Goal: Information Seeking & Learning: Learn about a topic

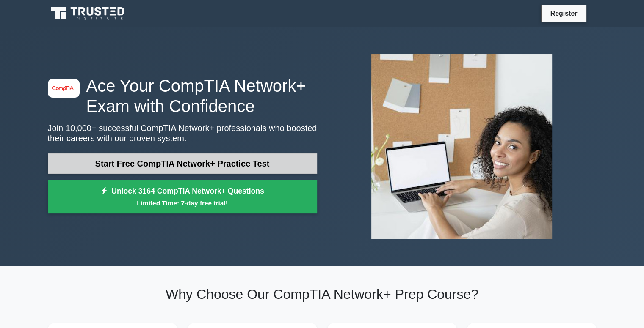
click at [168, 171] on link "Start Free CompTIA Network+ Practice Test" at bounding box center [182, 164] width 269 height 20
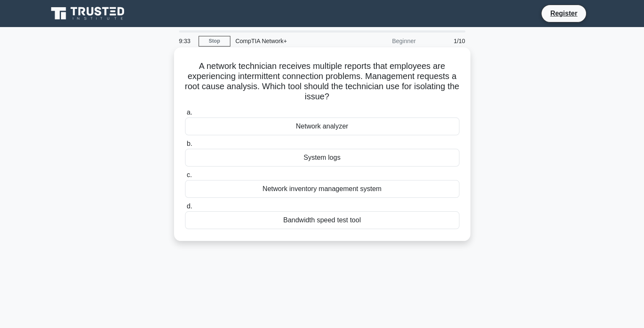
click at [388, 127] on div "Network analyzer" at bounding box center [322, 127] width 274 height 18
click at [185, 116] on input "a. Network analyzer" at bounding box center [185, 113] width 0 height 6
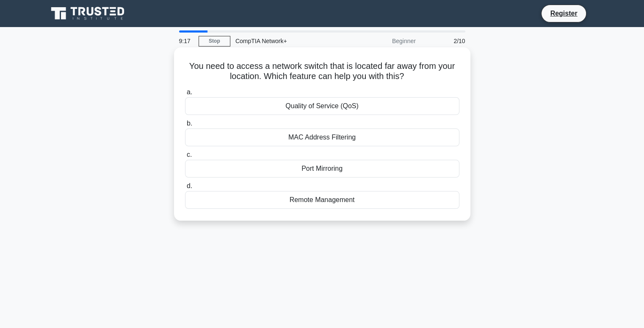
click at [305, 197] on div "Remote Management" at bounding box center [322, 200] width 274 height 18
click at [185, 189] on input "d. Remote Management" at bounding box center [185, 187] width 0 height 6
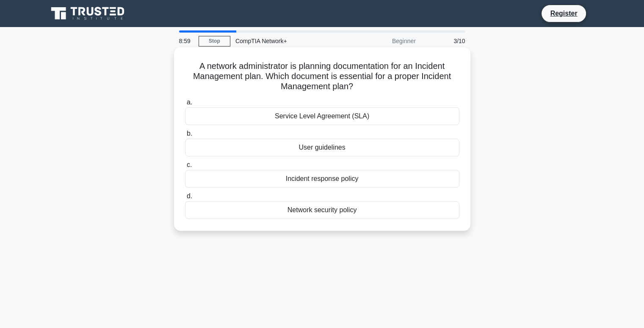
click at [235, 184] on div "Incident response policy" at bounding box center [322, 179] width 274 height 18
click at [185, 168] on input "c. Incident response policy" at bounding box center [185, 165] width 0 height 6
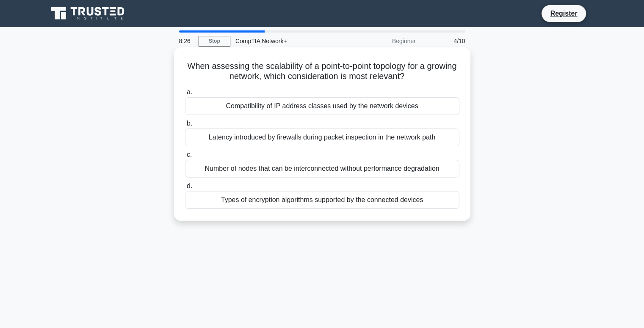
click at [260, 174] on div "Number of nodes that can be interconnected without performance degradation" at bounding box center [322, 169] width 274 height 18
click at [185, 158] on input "c. Number of nodes that can be interconnected without performance degradation" at bounding box center [185, 155] width 0 height 6
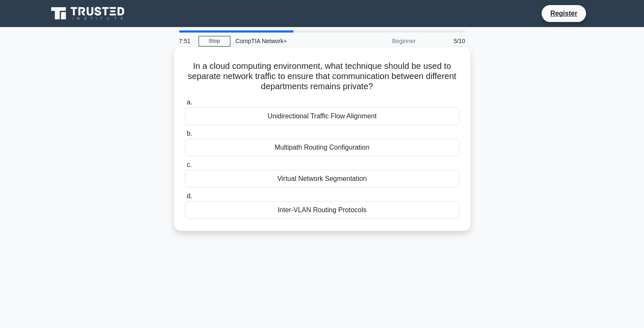
click at [355, 181] on div "Virtual Network Segmentation" at bounding box center [322, 179] width 274 height 18
click at [185, 168] on input "c. Virtual Network Segmentation" at bounding box center [185, 165] width 0 height 6
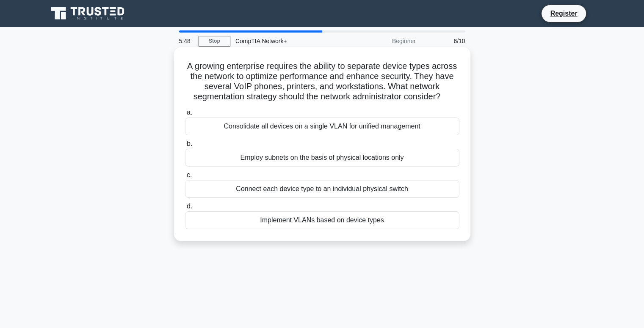
click at [338, 229] on div "Implement VLANs based on device types" at bounding box center [322, 221] width 274 height 18
click at [185, 209] on input "d. Implement VLANs based on device types" at bounding box center [185, 207] width 0 height 6
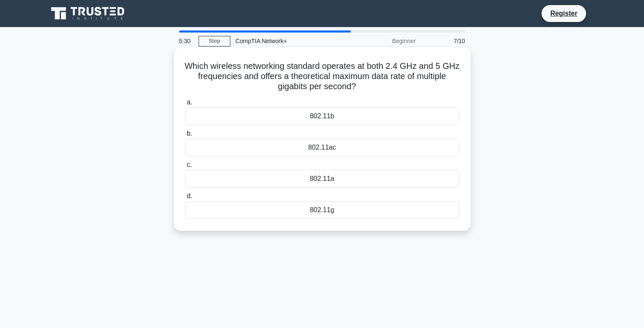
click at [418, 149] on div "802.11ac" at bounding box center [322, 148] width 274 height 18
click at [185, 137] on input "b. 802.11ac" at bounding box center [185, 134] width 0 height 6
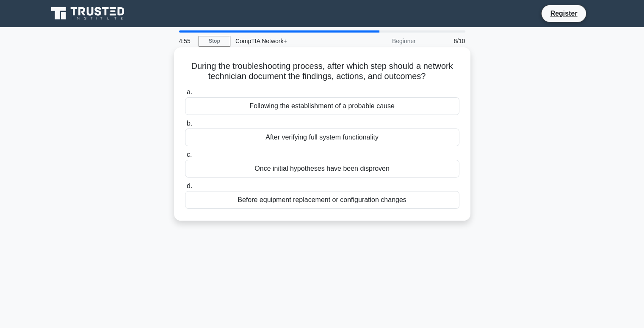
click at [336, 141] on div "After verifying full system functionality" at bounding box center [322, 138] width 274 height 18
click at [185, 127] on input "b. After verifying full system functionality" at bounding box center [185, 124] width 0 height 6
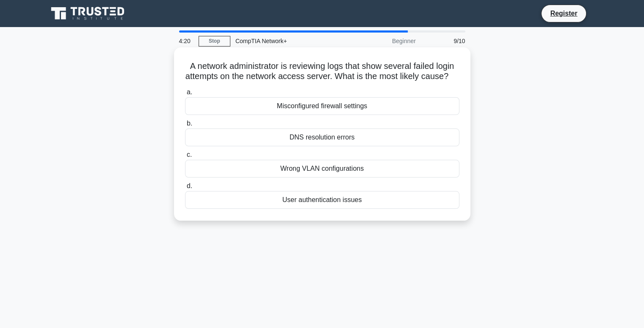
click at [419, 206] on div "User authentication issues" at bounding box center [322, 200] width 274 height 18
click at [185, 189] on input "d. User authentication issues" at bounding box center [185, 187] width 0 height 6
click at [420, 199] on div "Verify the backup checksum" at bounding box center [322, 200] width 274 height 18
click at [185, 189] on input "d. Verify the backup checksum" at bounding box center [185, 187] width 0 height 6
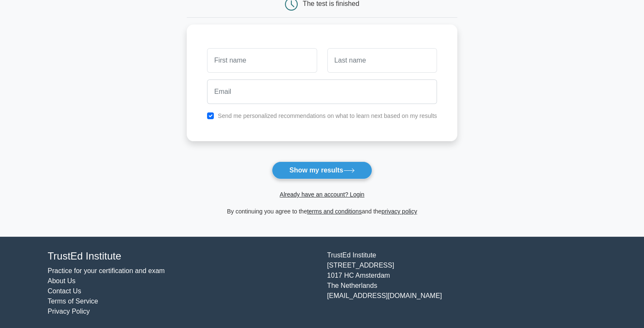
scroll to position [96, 0]
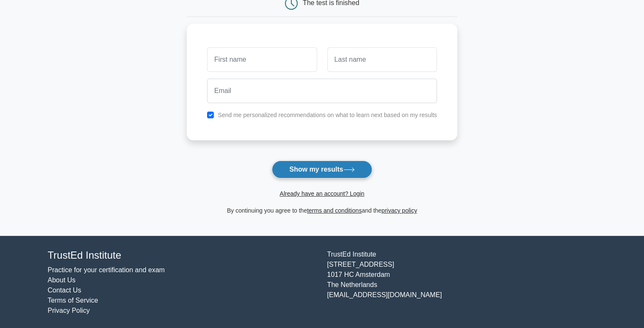
click at [316, 170] on button "Show my results" at bounding box center [322, 170] width 100 height 18
click at [413, 170] on form "Wait, there is more! Continue to see your result The test is finished and the" at bounding box center [322, 84] width 270 height 264
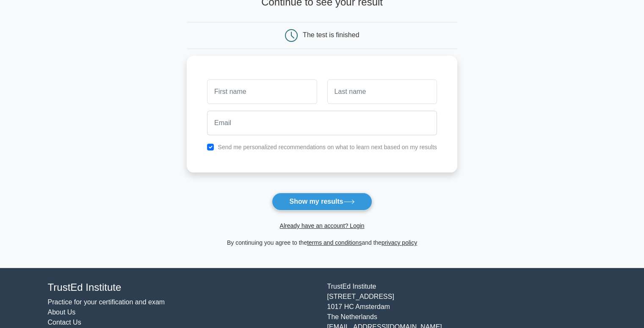
scroll to position [63, 0]
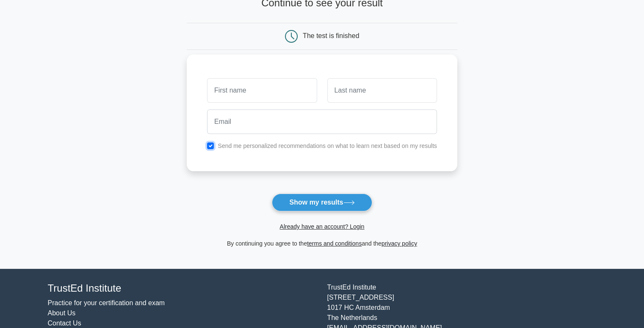
click at [209, 148] on input "checkbox" at bounding box center [210, 146] width 7 height 7
checkbox input "false"
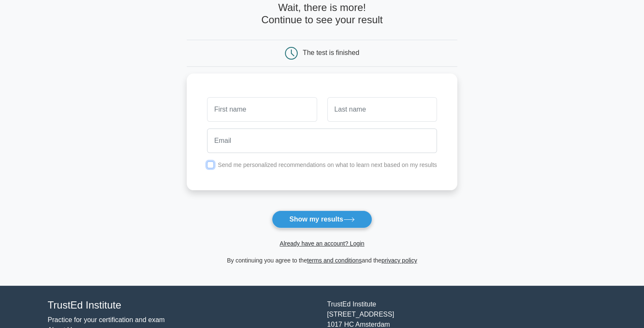
scroll to position [39, 0]
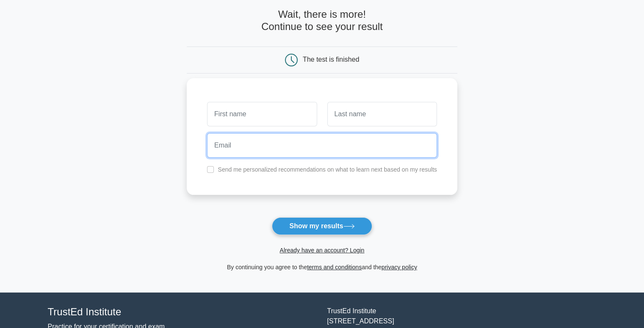
click at [288, 154] on input "email" at bounding box center [322, 145] width 230 height 25
click at [288, 154] on input "a" at bounding box center [322, 145] width 230 height 25
type input "[EMAIL_ADDRESS][DOMAIN_NAME]"
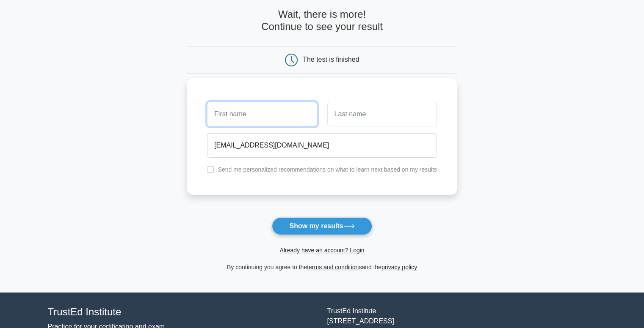
click at [294, 118] on input "text" at bounding box center [262, 114] width 110 height 25
type input "mat"
click at [372, 116] on input "text" at bounding box center [382, 114] width 110 height 25
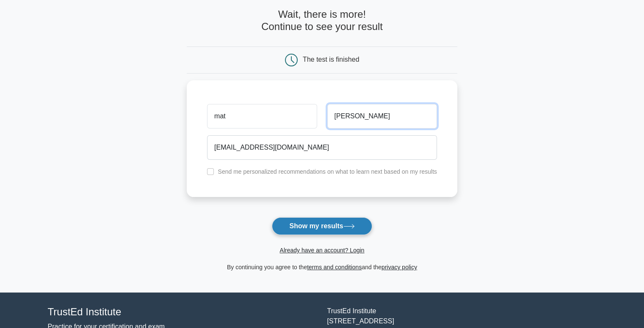
type input "shon"
click at [338, 222] on button "Show my results" at bounding box center [322, 226] width 100 height 18
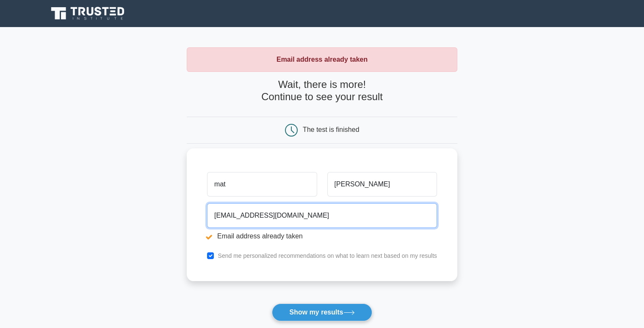
click at [219, 214] on input "[EMAIL_ADDRESS][DOMAIN_NAME]" at bounding box center [322, 216] width 230 height 25
click at [222, 215] on input "[EMAIL_ADDRESS][DOMAIN_NAME]" at bounding box center [322, 216] width 230 height 25
click at [222, 215] on input "abv@gmail.com" at bounding box center [322, 216] width 230 height 25
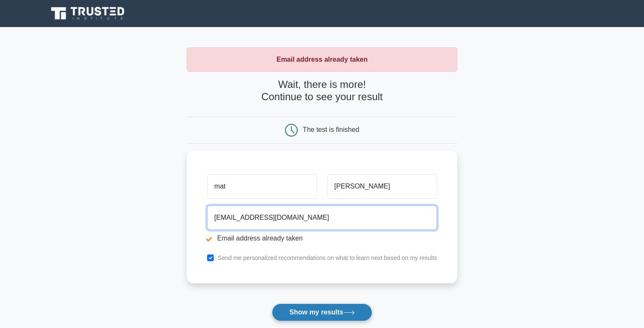
type input "12mat34@gmail.com"
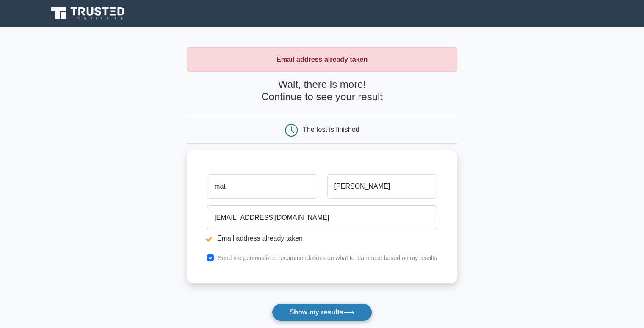
click at [295, 304] on button "Show my results" at bounding box center [322, 313] width 100 height 18
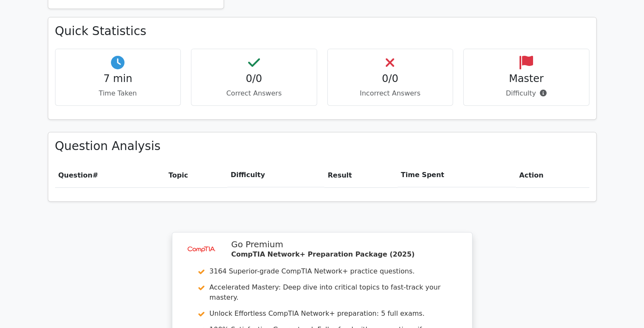
scroll to position [463, 0]
